Goal: Transaction & Acquisition: Purchase product/service

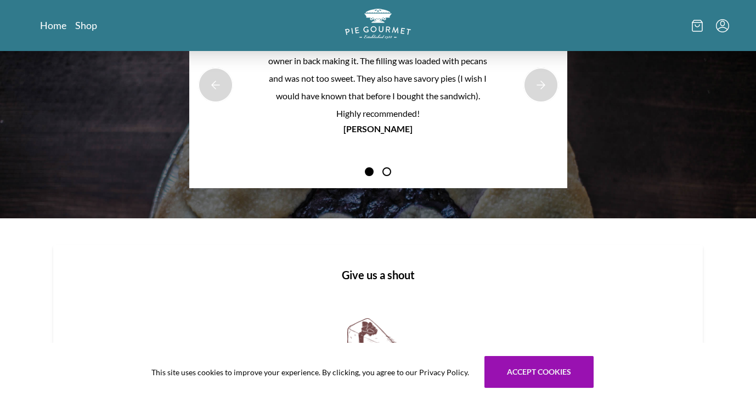
scroll to position [1283, 0]
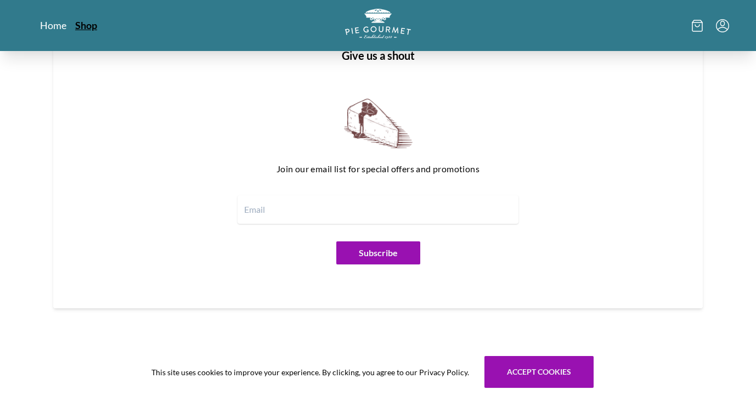
click at [85, 27] on link "Shop" at bounding box center [86, 25] width 22 height 13
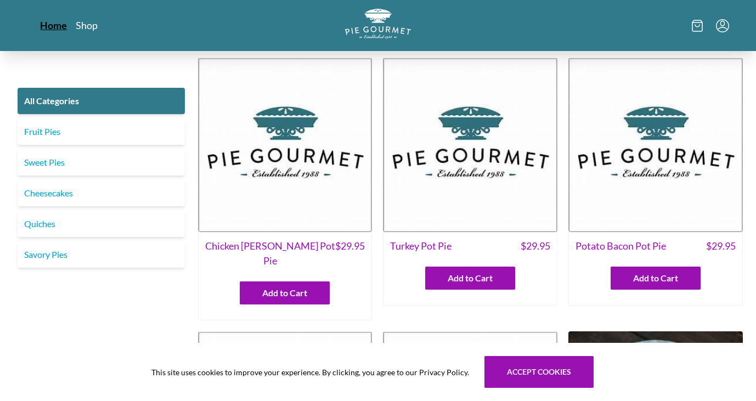
click at [54, 28] on link "Home" at bounding box center [53, 25] width 27 height 13
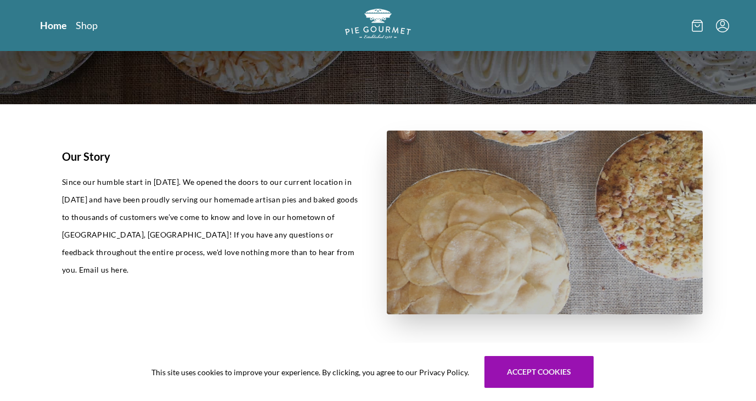
scroll to position [219, 0]
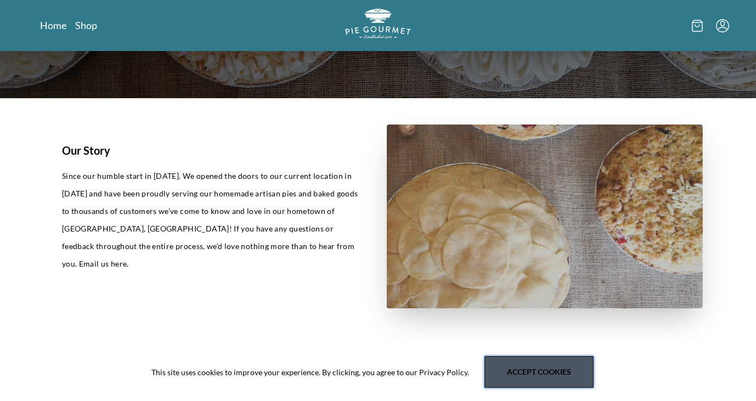
click at [540, 370] on button "Accept cookies" at bounding box center [538, 372] width 109 height 32
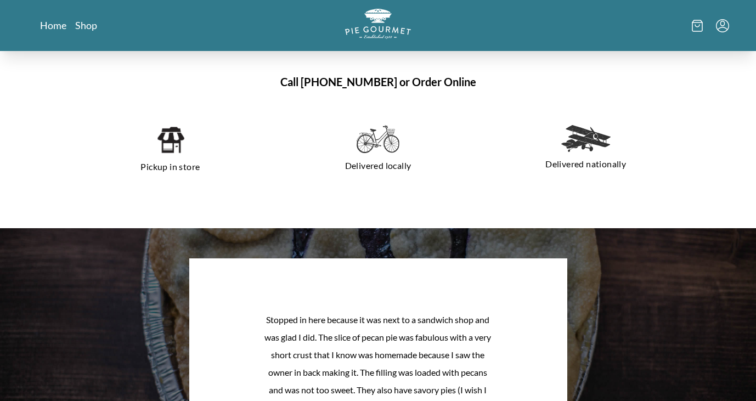
scroll to position [768, 0]
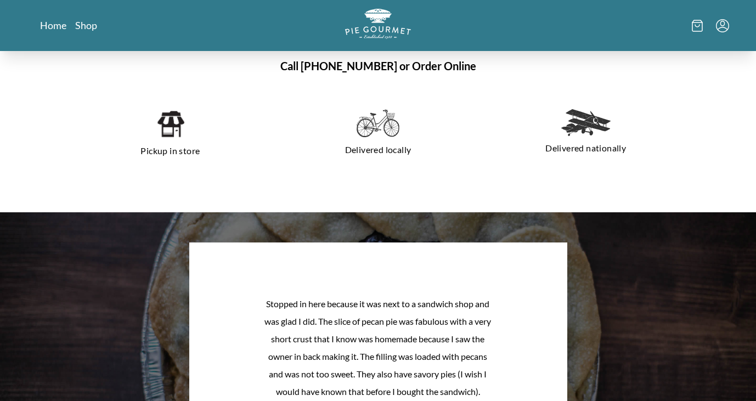
click at [383, 128] on img at bounding box center [378, 123] width 43 height 29
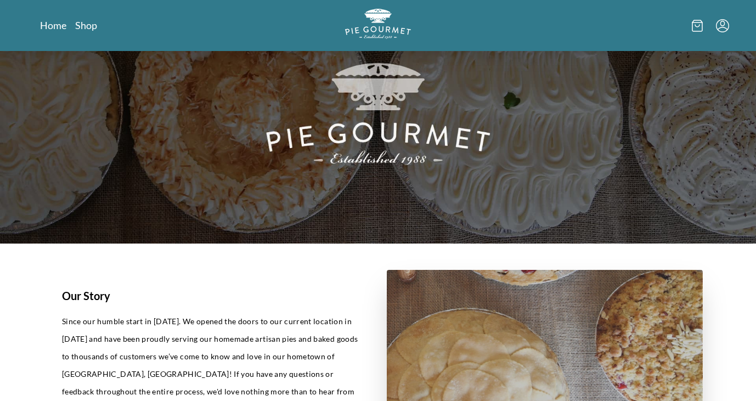
scroll to position [0, 0]
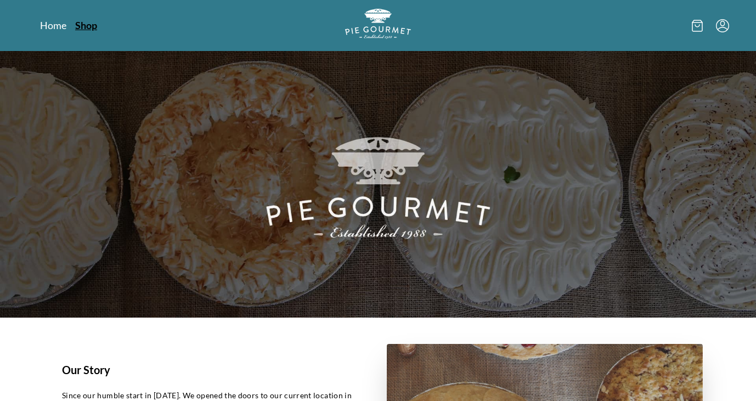
click at [85, 26] on link "Shop" at bounding box center [86, 25] width 22 height 13
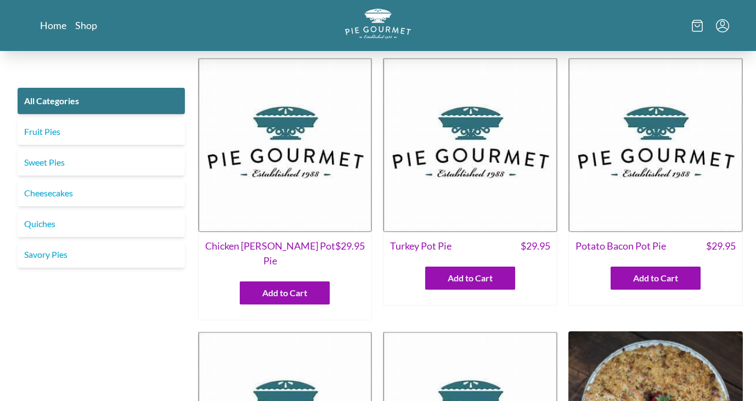
click at [721, 24] on icon "Menu" at bounding box center [722, 22] width 4 height 5
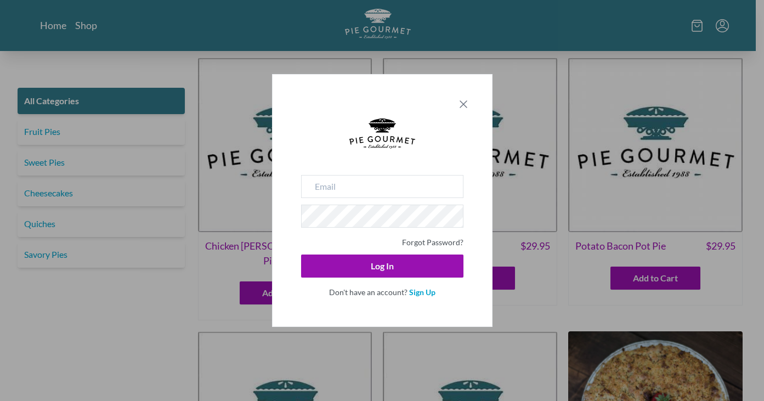
click at [461, 101] on icon "Close panel" at bounding box center [463, 104] width 13 height 13
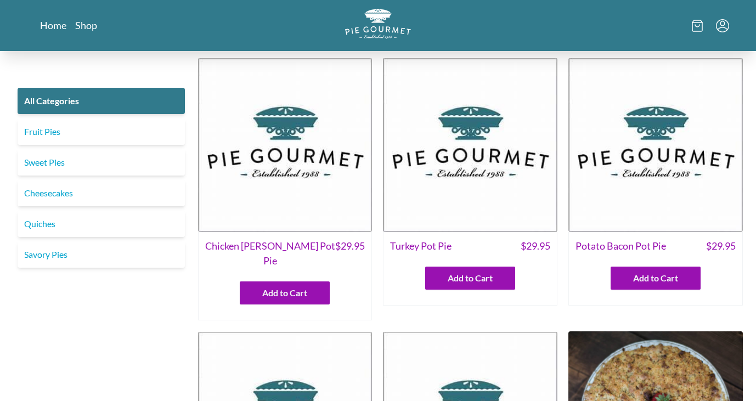
click at [727, 24] on icon "Menu" at bounding box center [722, 25] width 13 height 13
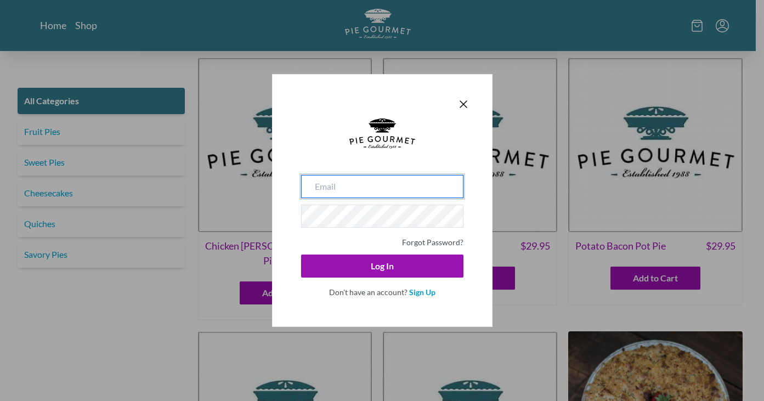
click at [415, 179] on input "email" at bounding box center [382, 186] width 162 height 23
type input "[EMAIL_ADDRESS][DOMAIN_NAME]"
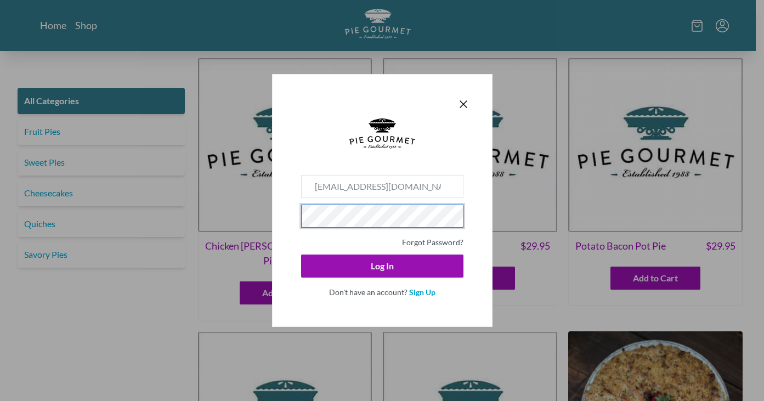
click at [301, 255] on button "Log In" at bounding box center [382, 266] width 162 height 23
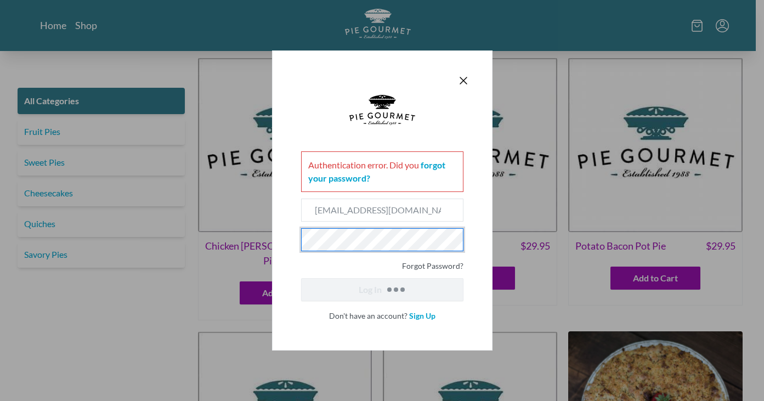
click at [301, 278] on button "Log In" at bounding box center [382, 289] width 162 height 23
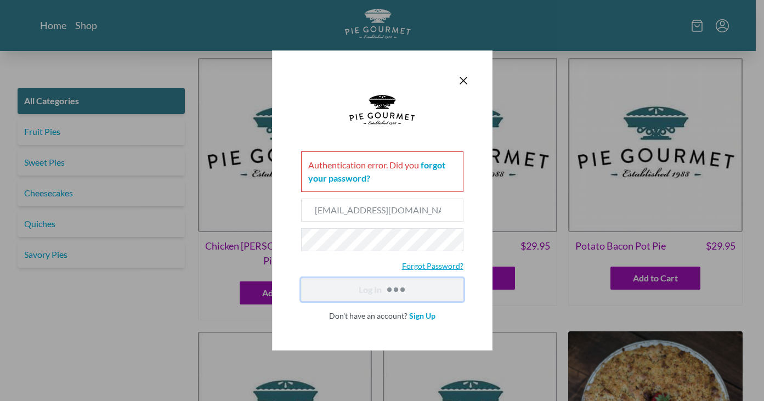
click at [435, 263] on link "Forgot Password?" at bounding box center [432, 265] width 61 height 9
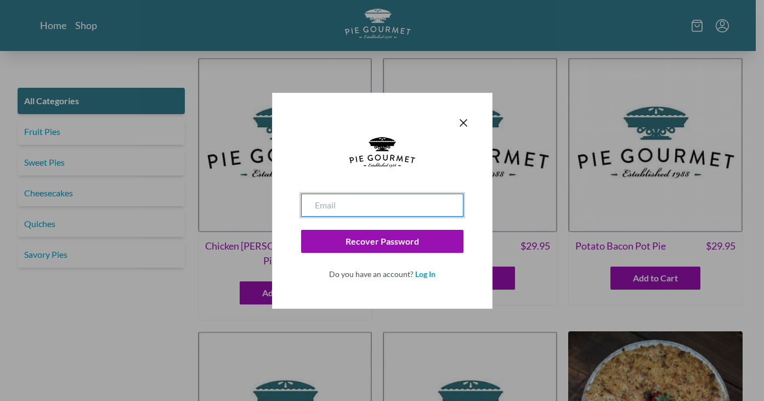
click at [381, 205] on input "email" at bounding box center [382, 205] width 162 height 23
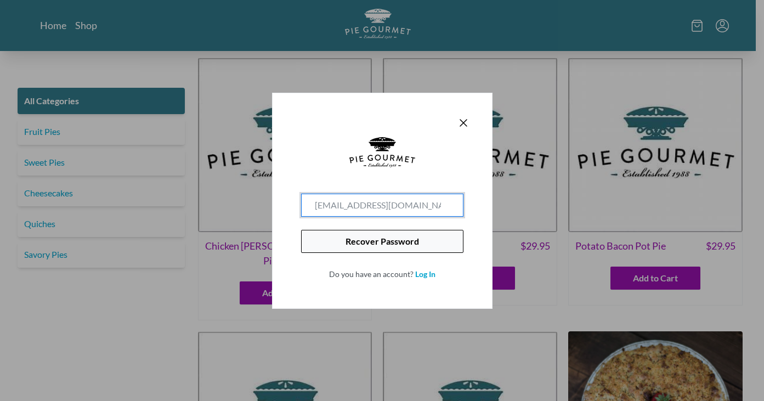
type input "[EMAIL_ADDRESS][DOMAIN_NAME]"
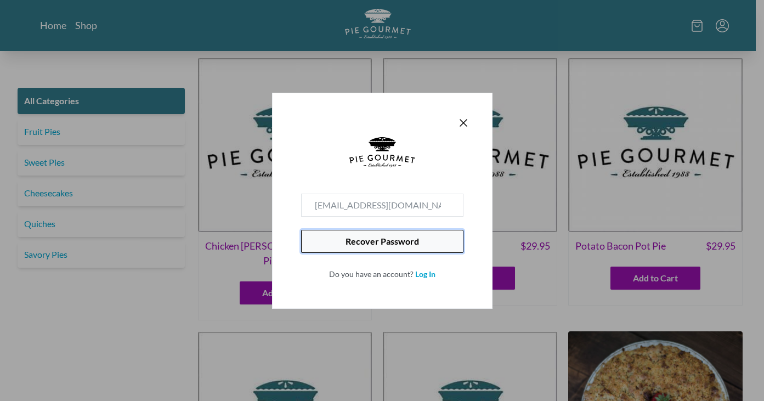
click at [379, 247] on button "Recover Password" at bounding box center [382, 241] width 162 height 23
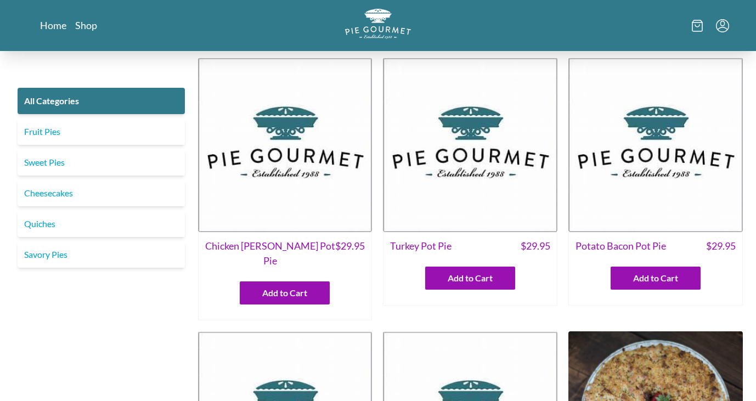
click at [720, 26] on icon "Menu" at bounding box center [722, 25] width 13 height 13
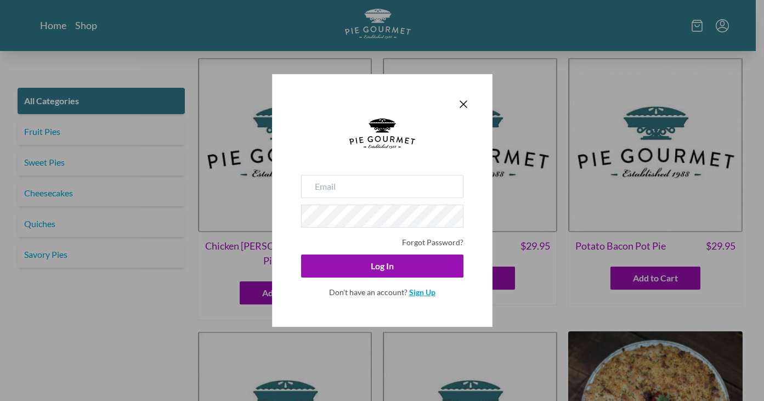
click at [421, 292] on link "Sign Up" at bounding box center [422, 291] width 26 height 9
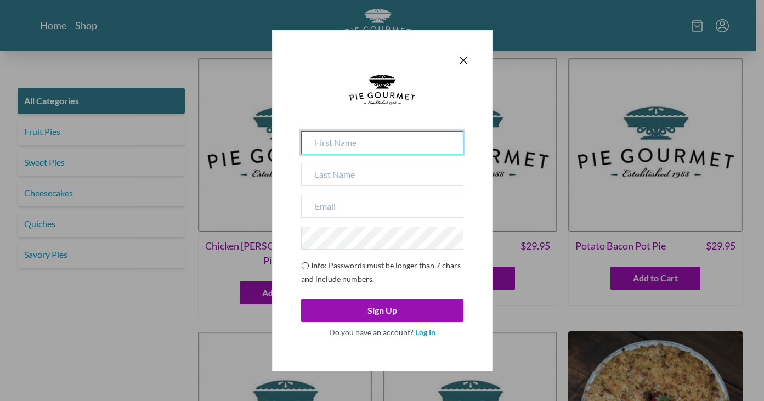
click at [379, 143] on input at bounding box center [382, 142] width 162 height 23
type input "[PERSON_NAME]"
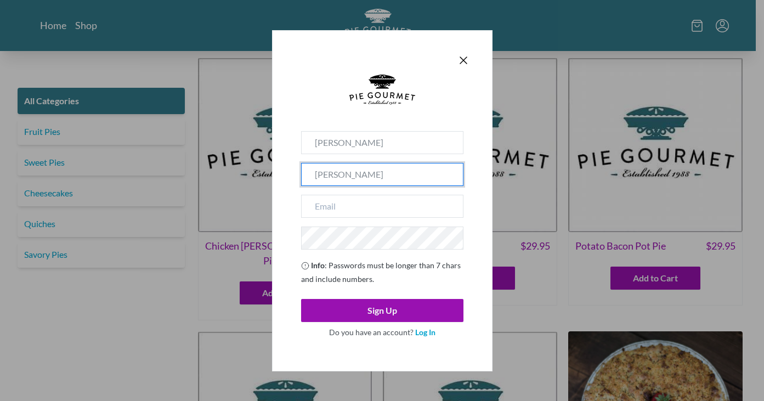
type input "[PERSON_NAME]"
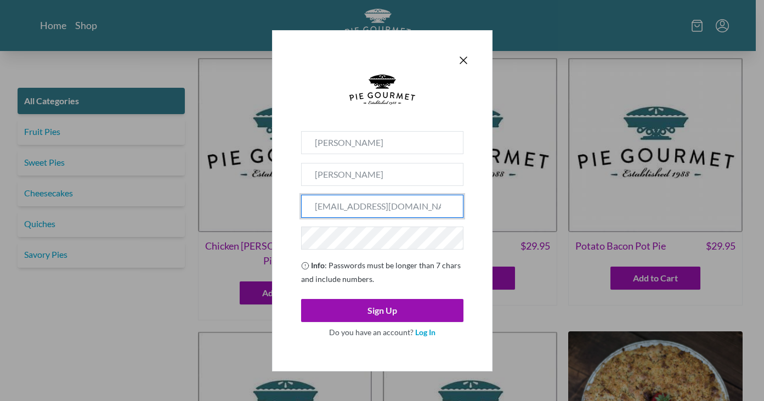
type input "[EMAIL_ADDRESS][DOMAIN_NAME]"
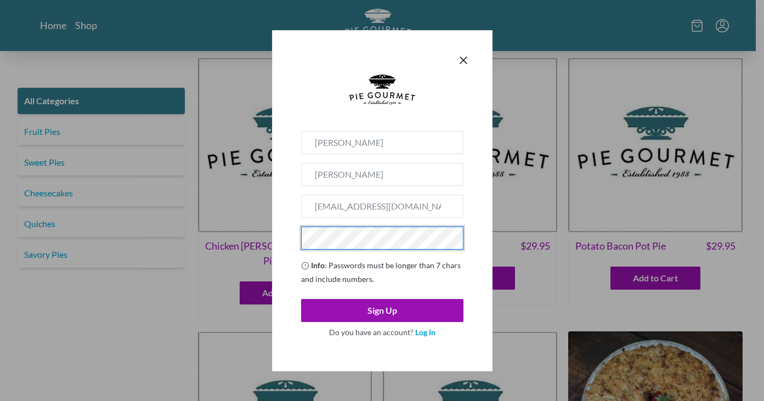
click at [301, 299] on button "Sign Up" at bounding box center [382, 310] width 162 height 23
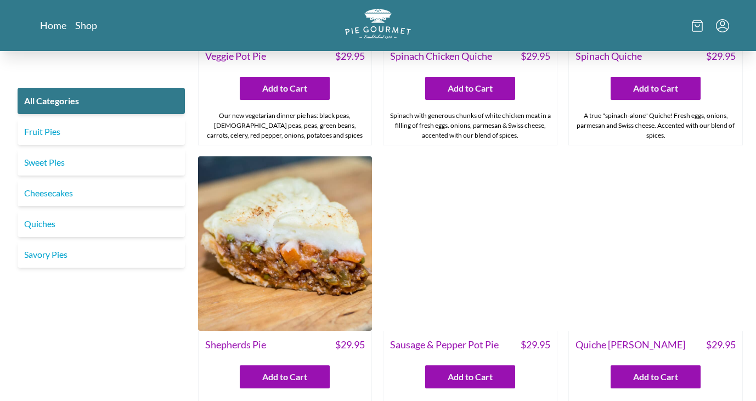
scroll to position [1152, 0]
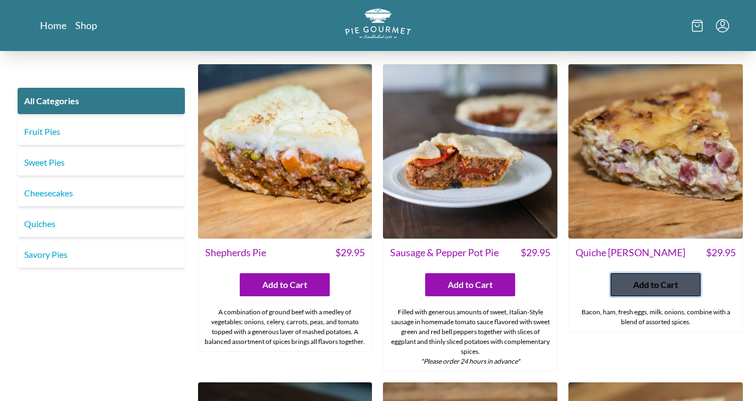
click at [647, 278] on span "Add to Cart" at bounding box center [655, 284] width 45 height 13
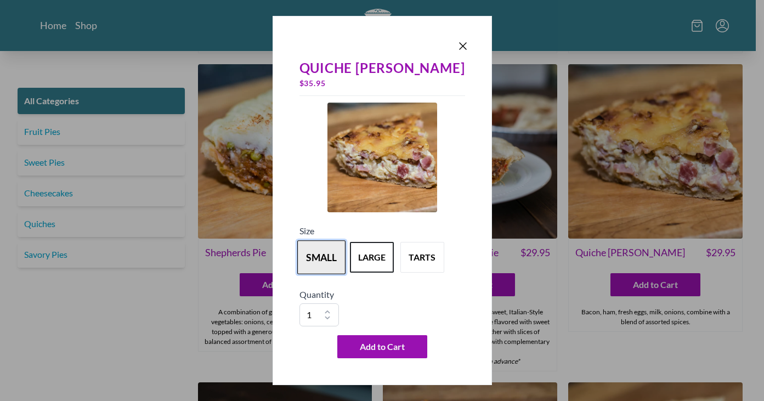
click at [331, 256] on button "small" at bounding box center [321, 257] width 48 height 34
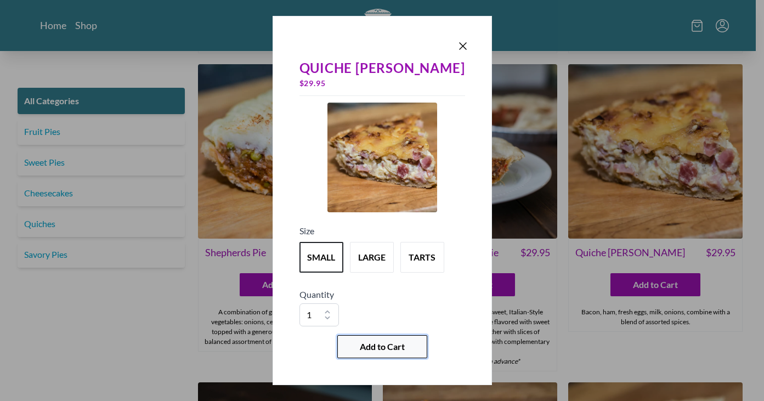
click at [378, 348] on span "Add to Cart" at bounding box center [382, 346] width 45 height 13
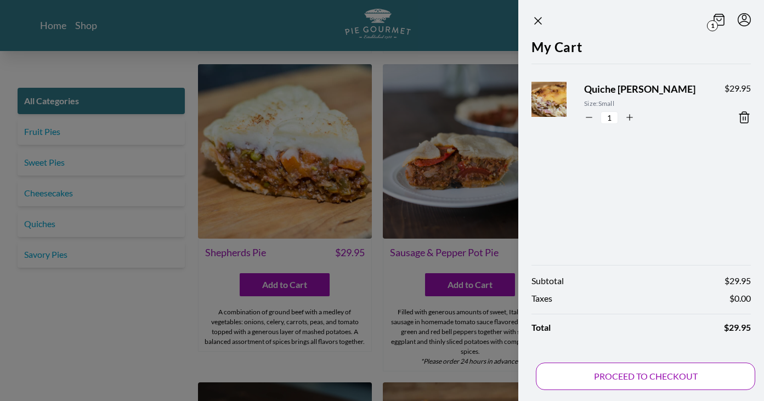
click at [631, 370] on button "PROCEED TO CHECKOUT" at bounding box center [645, 376] width 219 height 27
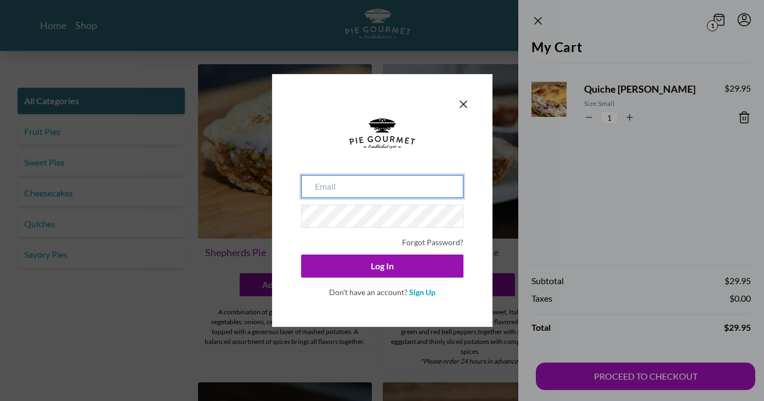
click at [399, 189] on input "email" at bounding box center [382, 186] width 162 height 23
type input "[EMAIL_ADDRESS][DOMAIN_NAME]"
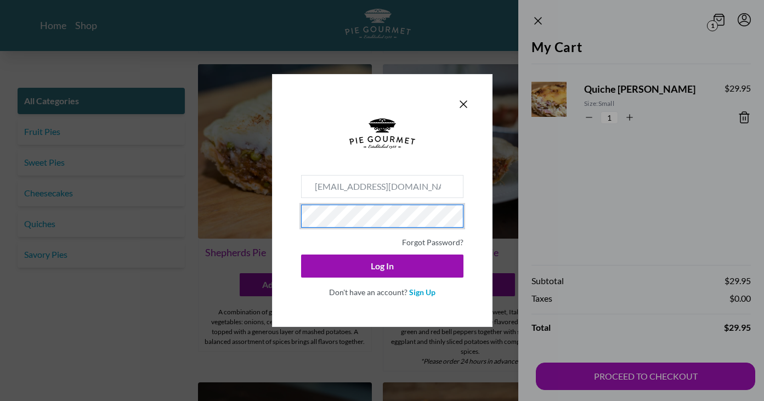
click at [301, 255] on button "Log In" at bounding box center [382, 266] width 162 height 23
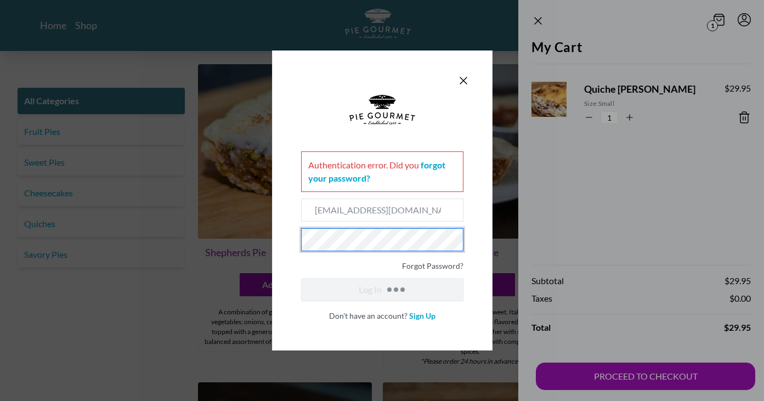
click at [290, 250] on div "Authentication error . Did you forgot your password? [EMAIL_ADDRESS][DOMAIN_NAM…" at bounding box center [382, 200] width 221 height 300
click at [301, 278] on button "Log In" at bounding box center [382, 289] width 162 height 23
click at [465, 80] on icon "Close panel" at bounding box center [463, 80] width 7 height 7
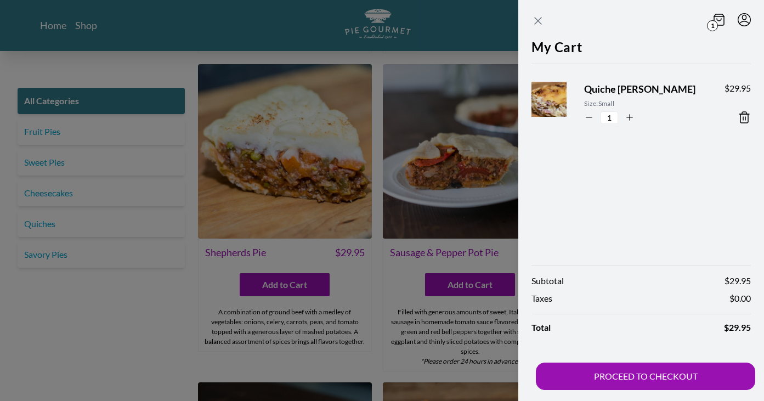
click at [540, 20] on icon "Close panel" at bounding box center [538, 20] width 13 height 13
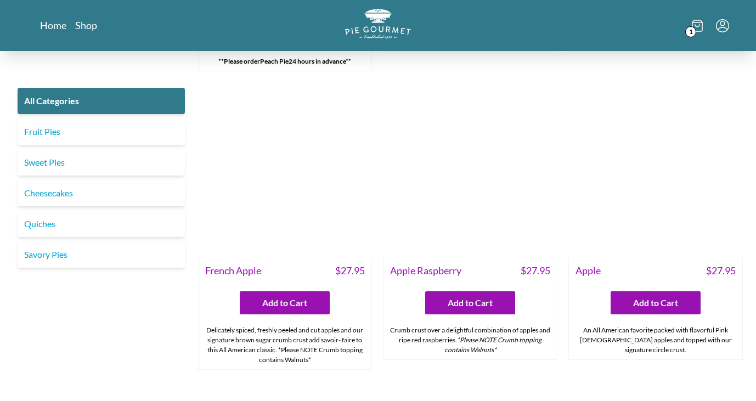
scroll to position [3511, 0]
